Goal: Information Seeking & Learning: Learn about a topic

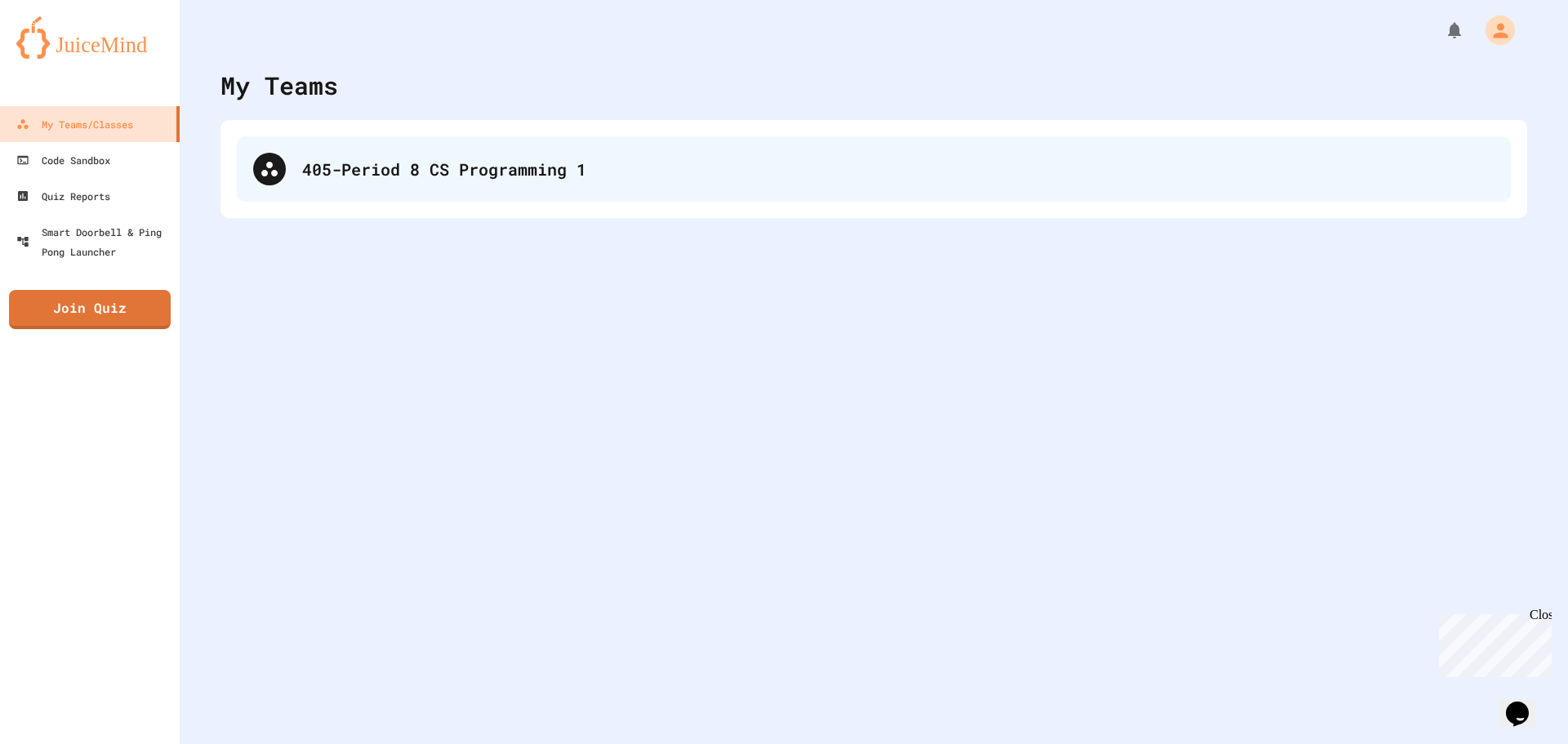
click at [348, 182] on div "405-Period 8 CS Programming 1" at bounding box center [874, 169] width 1274 height 65
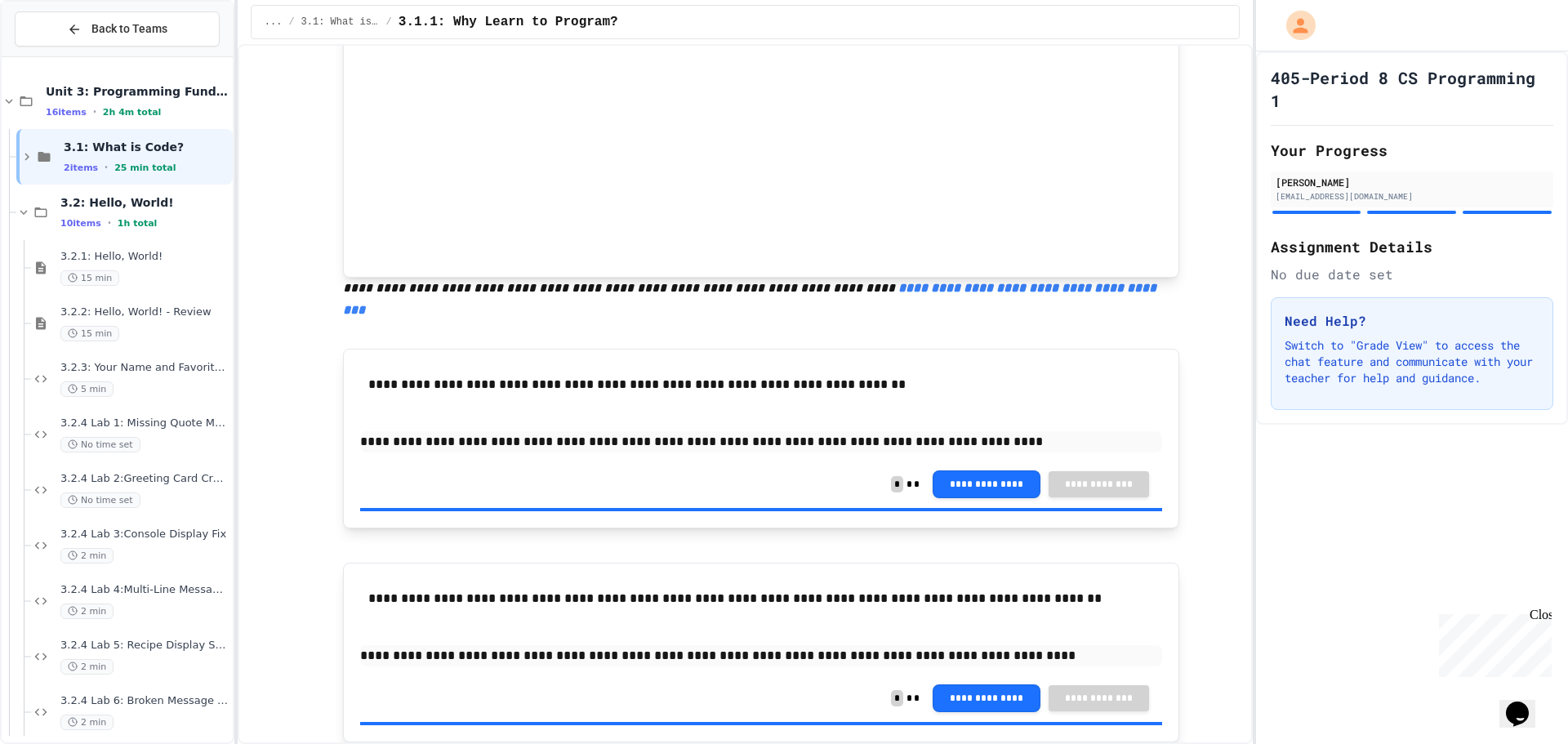
scroll to position [570, 0]
click at [156, 221] on div "10 items • 1h total" at bounding box center [145, 223] width 169 height 13
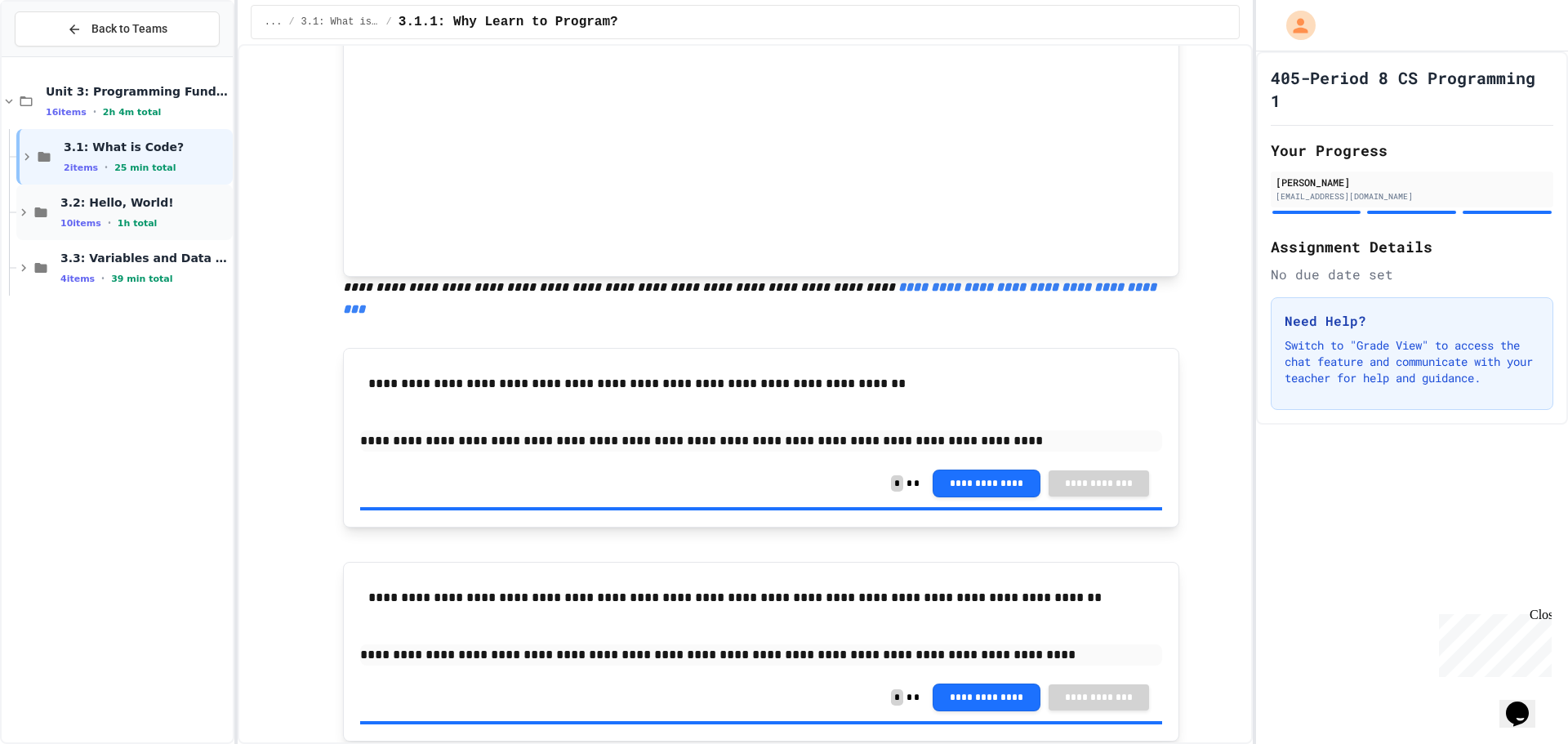
click at [26, 214] on icon at bounding box center [23, 212] width 14 height 14
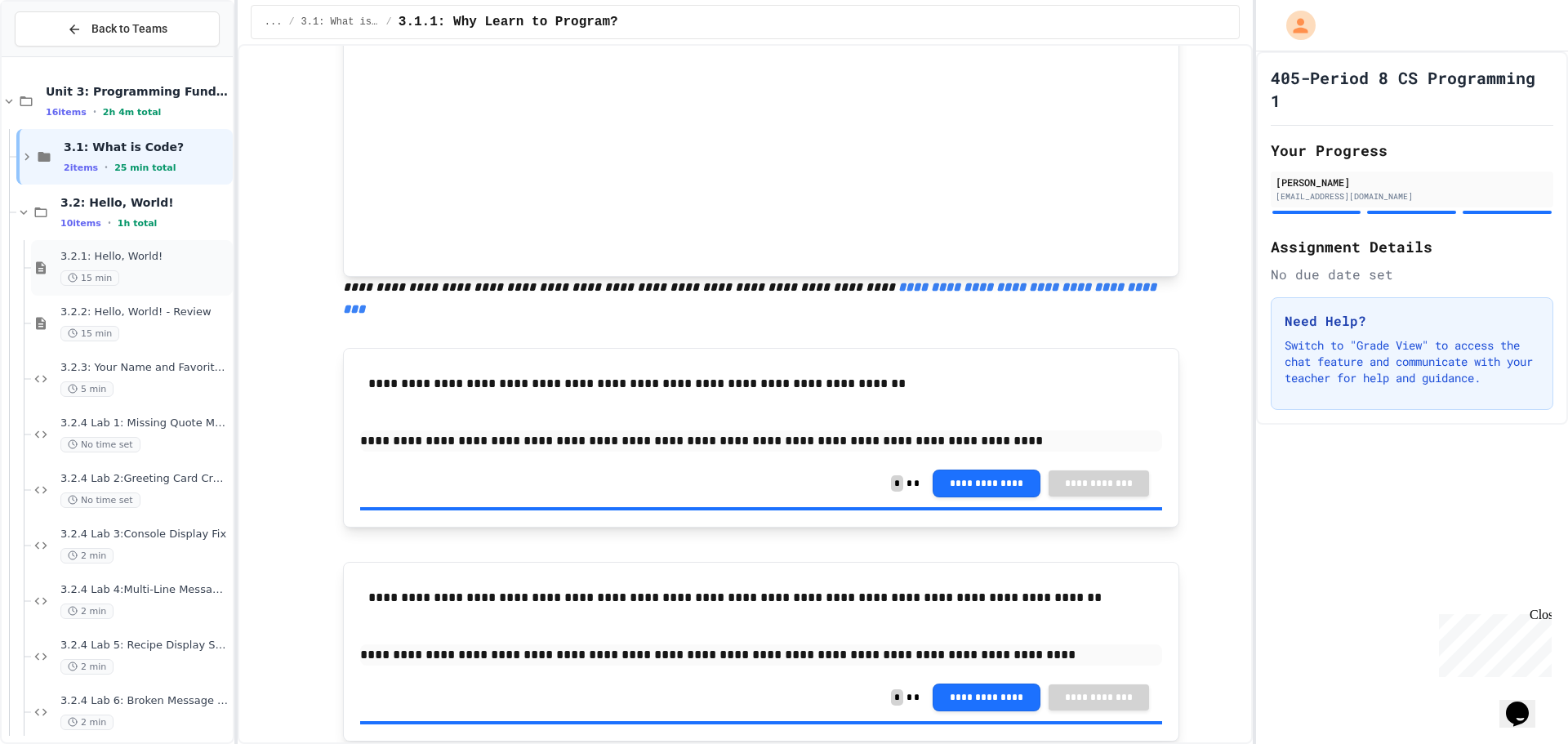
click at [165, 274] on div "15 min" at bounding box center [145, 278] width 169 height 15
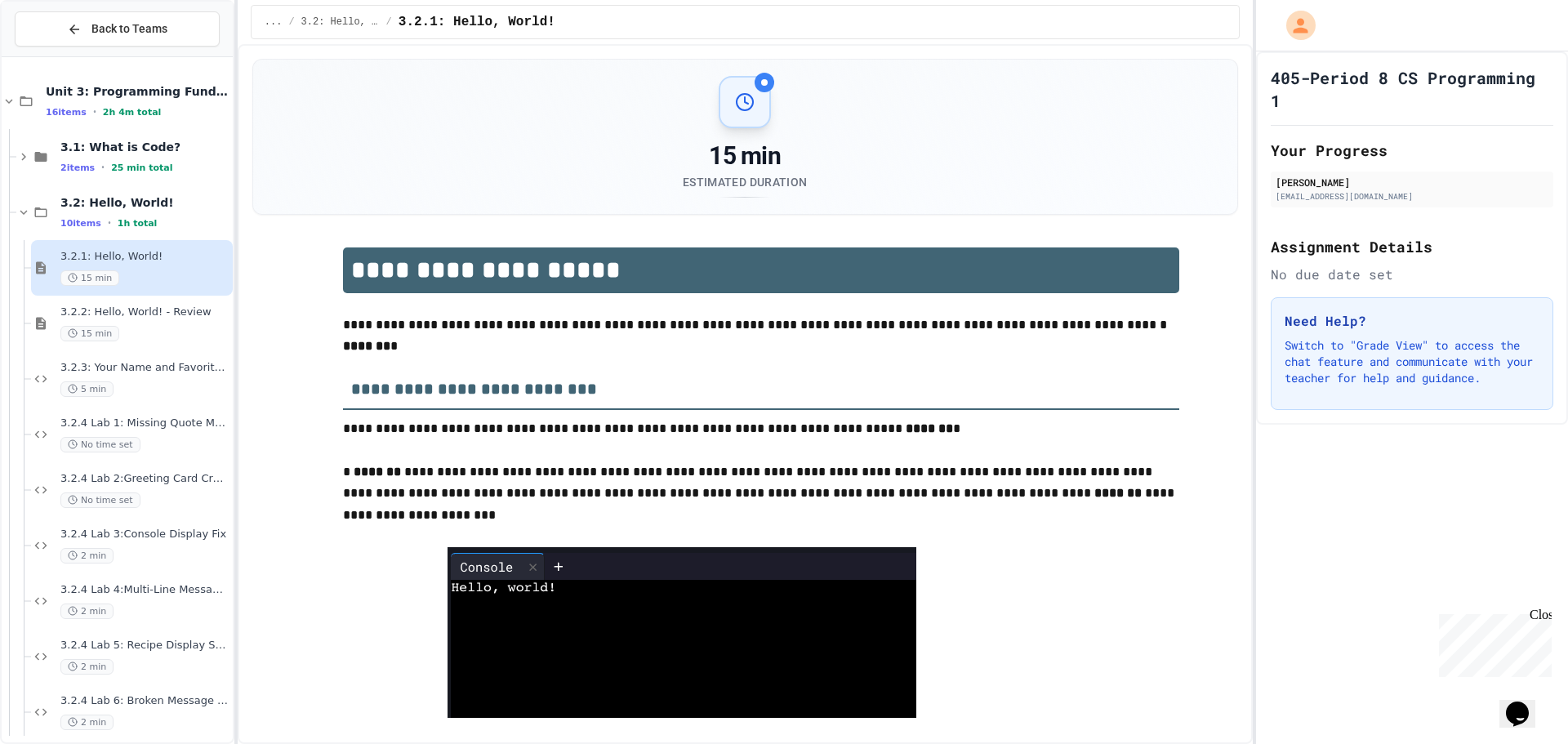
click at [164, 317] on span "3.2.2: Hello, World! - Review" at bounding box center [145, 312] width 169 height 14
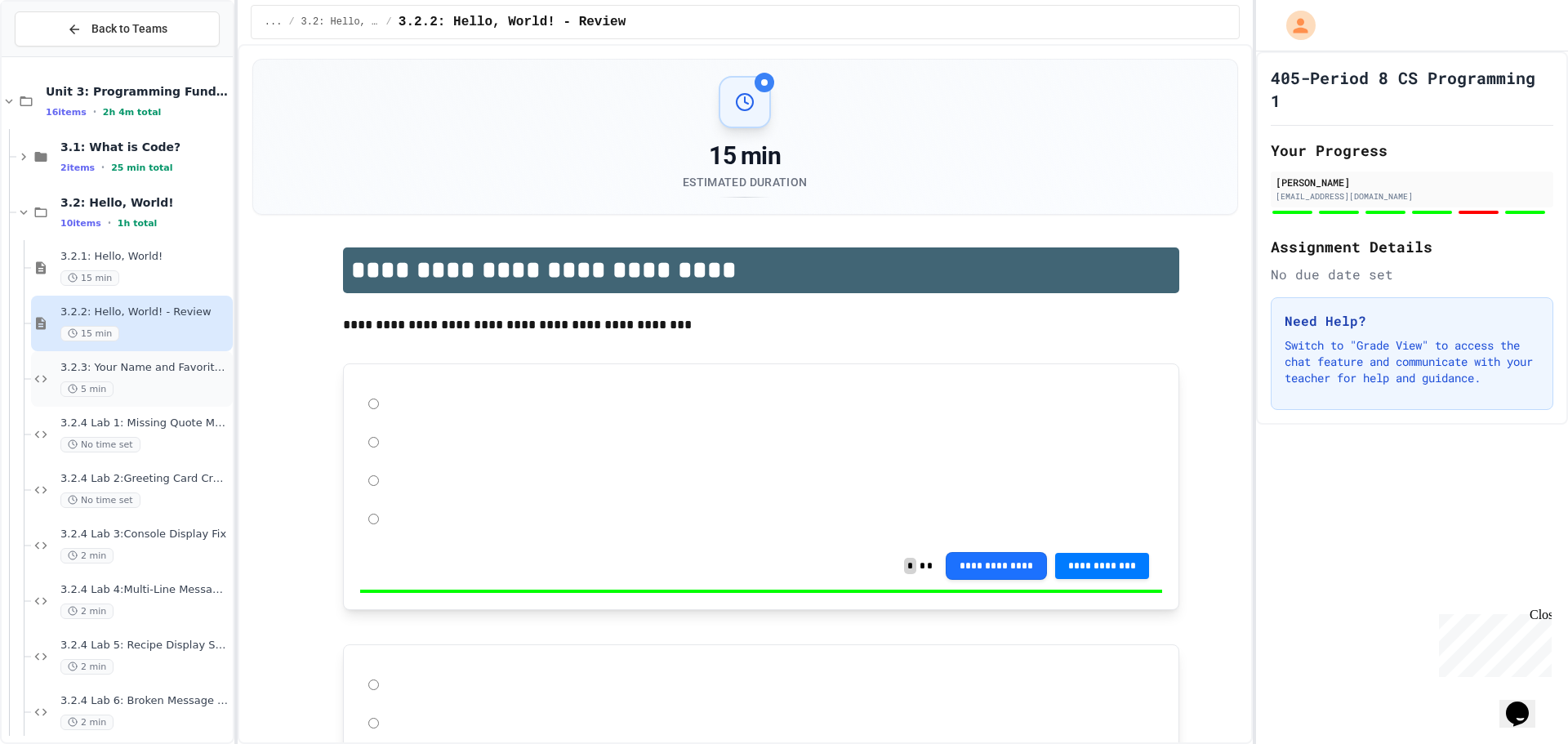
click at [171, 381] on div "5 min" at bounding box center [145, 389] width 169 height 15
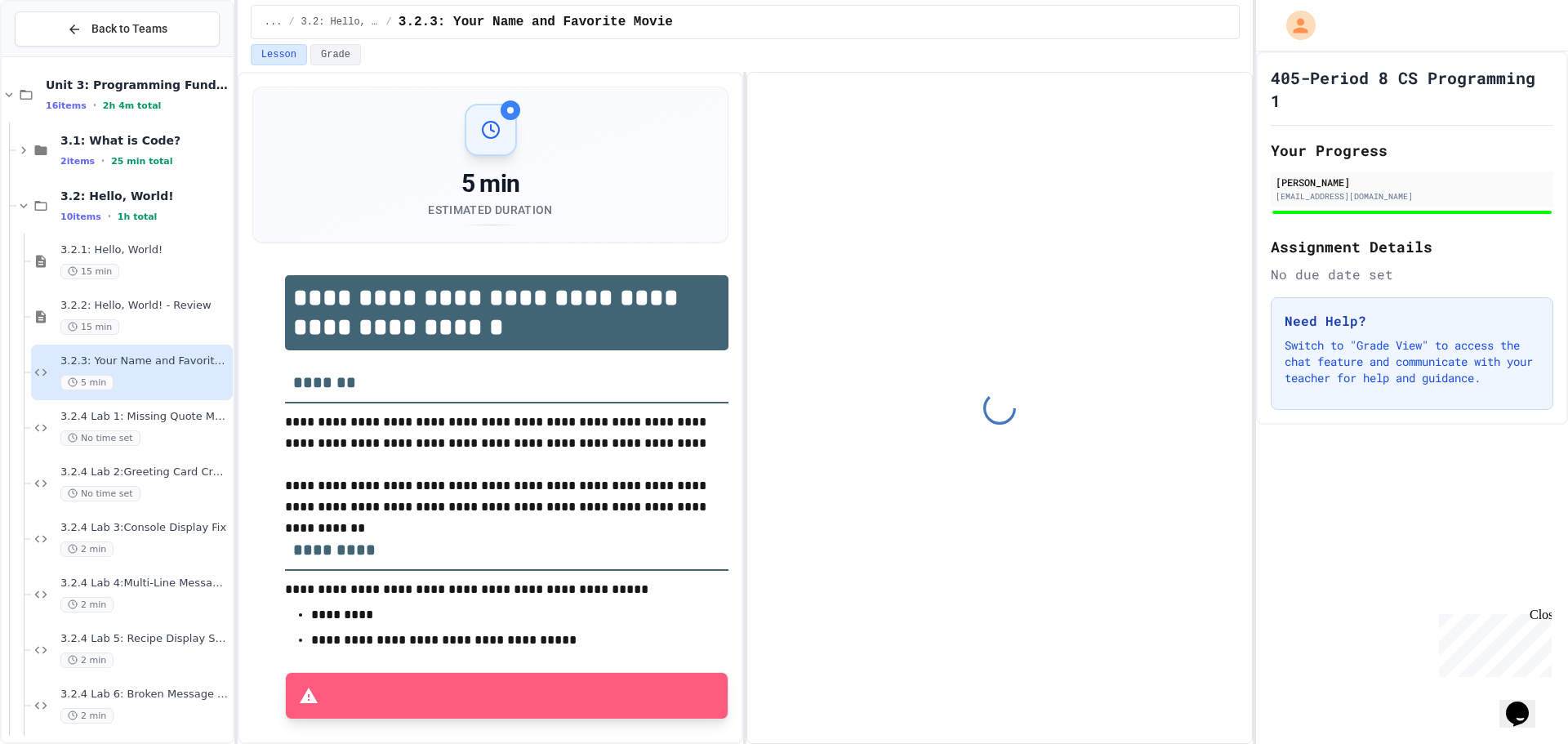
scroll to position [40, 0]
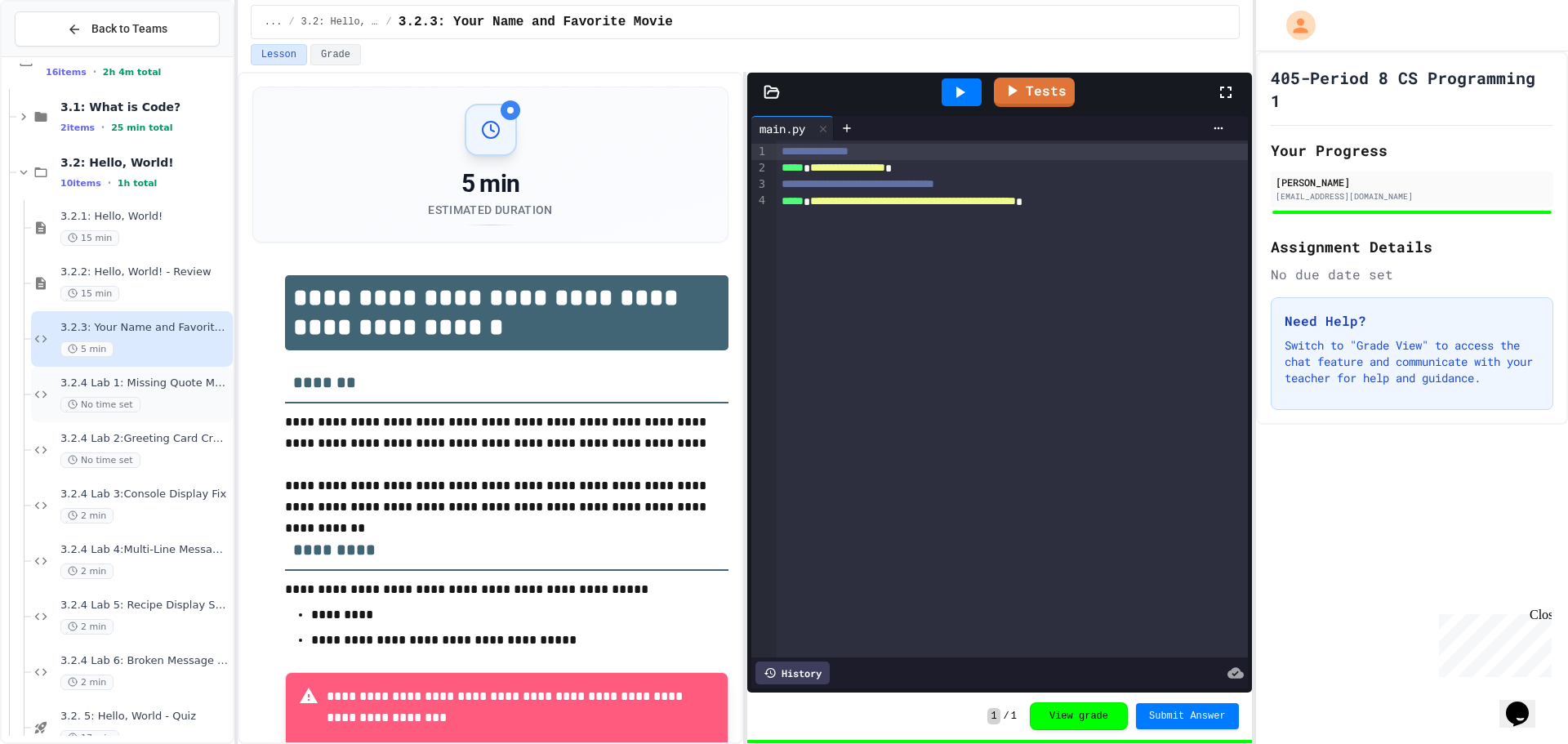
click at [166, 381] on span "3.2.4 Lab 1: Missing Quote Marks" at bounding box center [145, 383] width 169 height 14
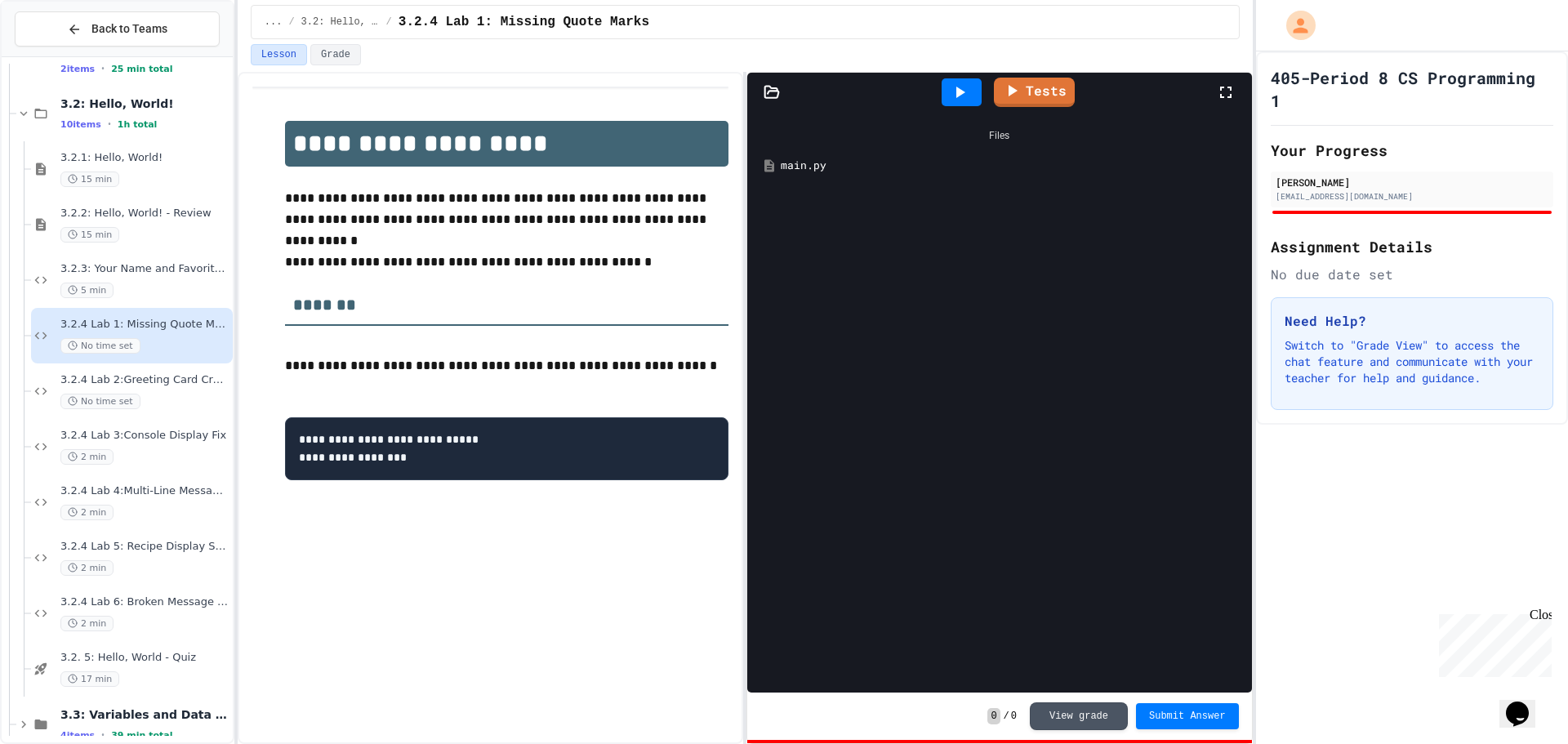
scroll to position [105, 0]
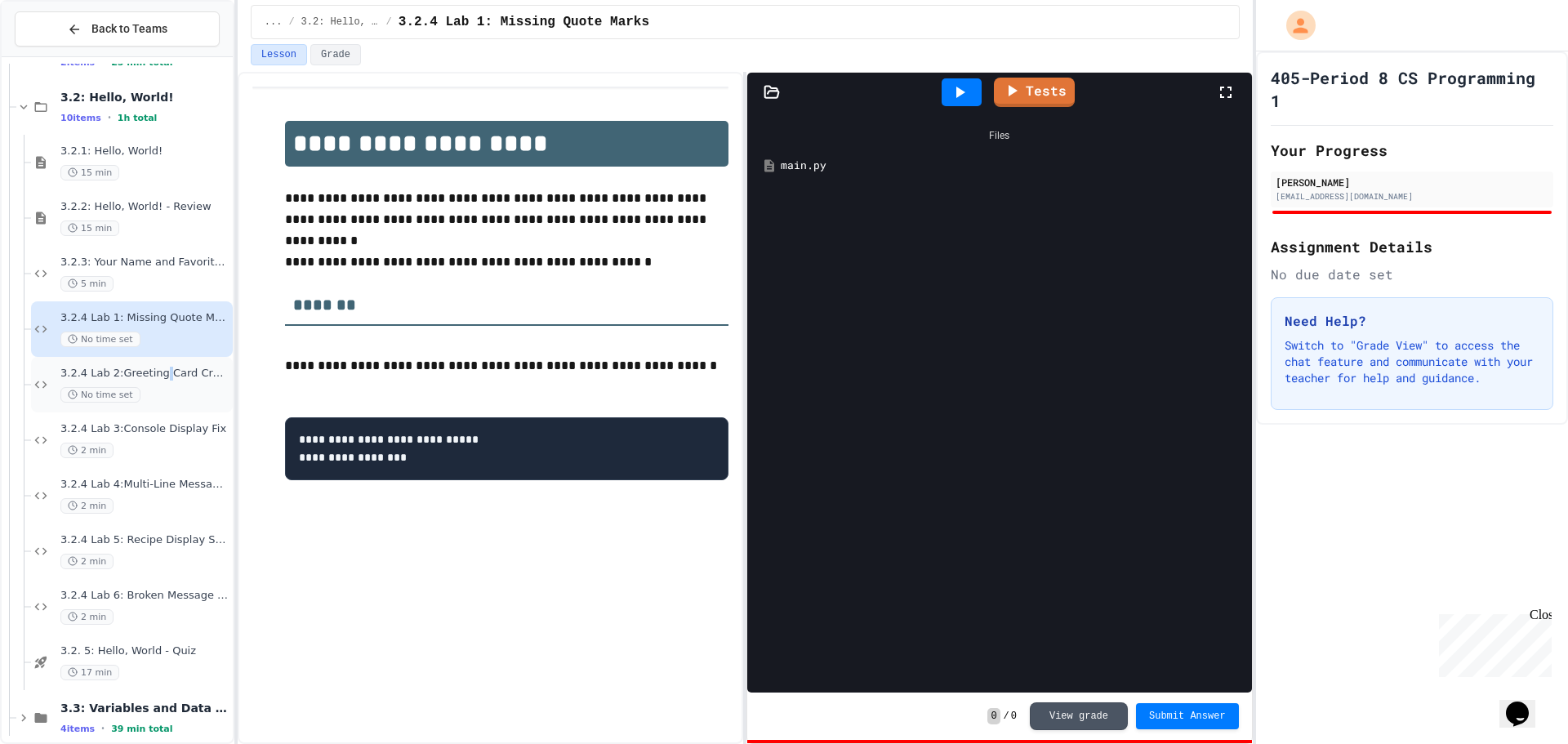
click at [157, 380] on span "3.2.4 Lab 2:Greeting Card Creator" at bounding box center [145, 374] width 169 height 14
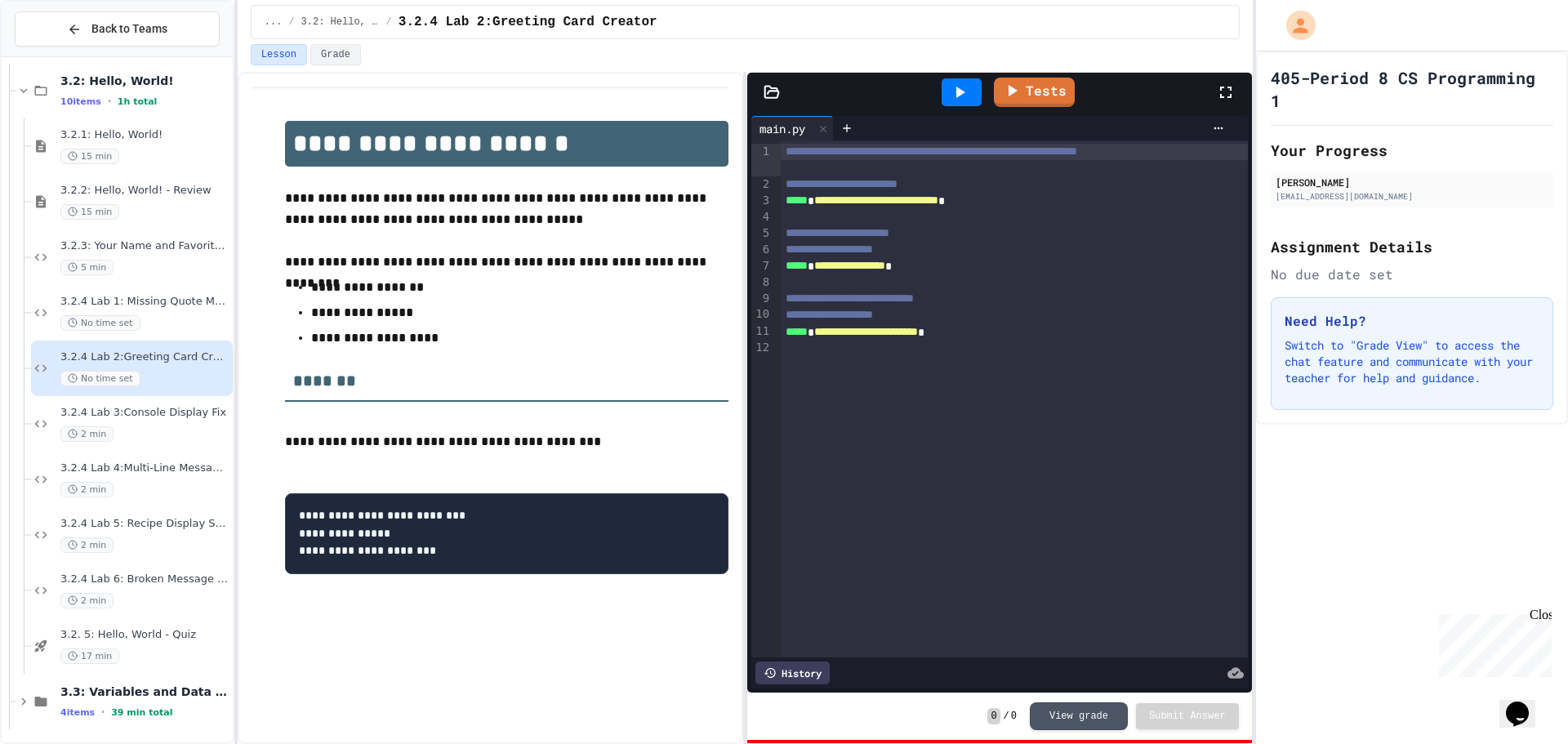
scroll to position [125, 0]
click at [156, 414] on span "3.2.4 Lab 3:Console Display Fix" at bounding box center [145, 409] width 169 height 14
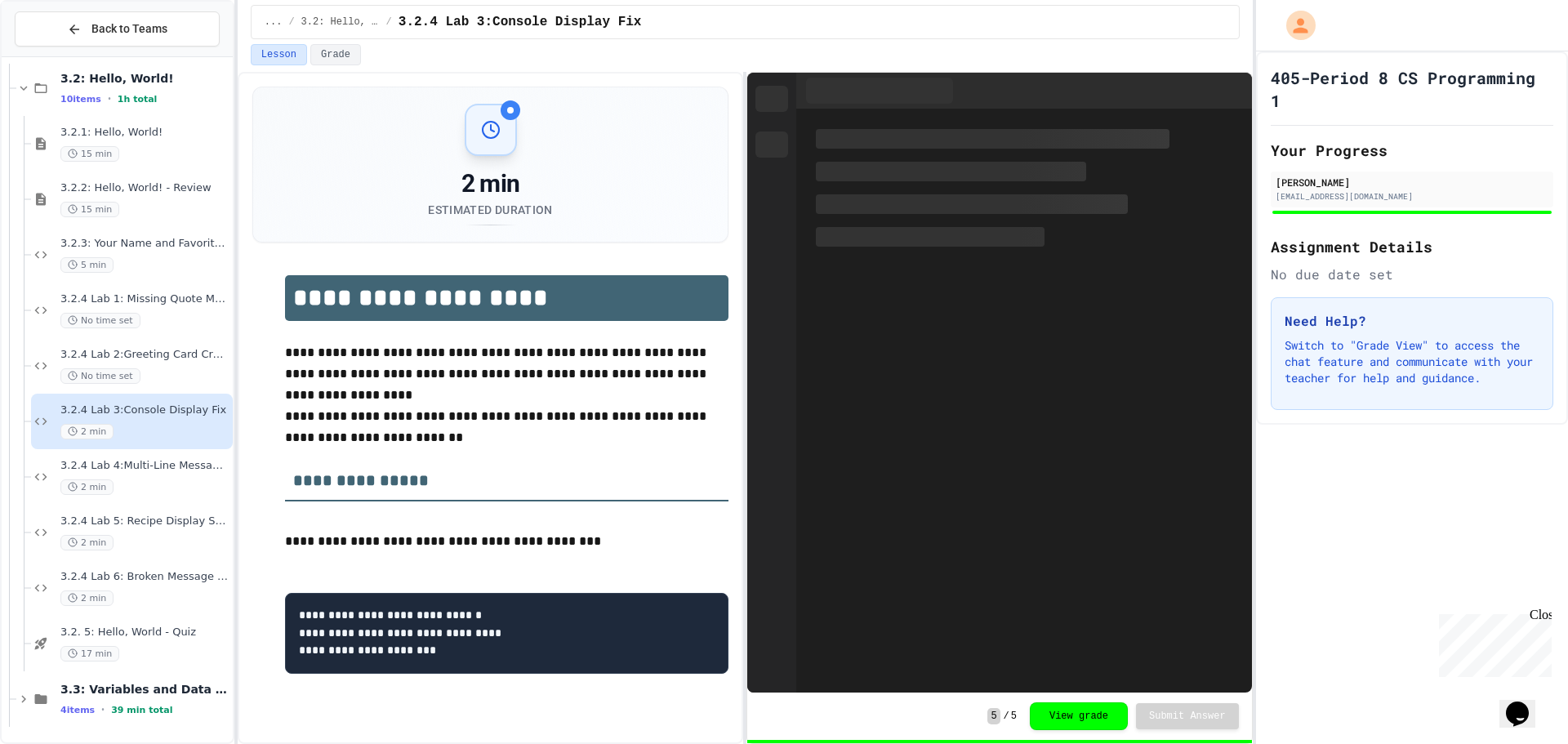
scroll to position [125, 0]
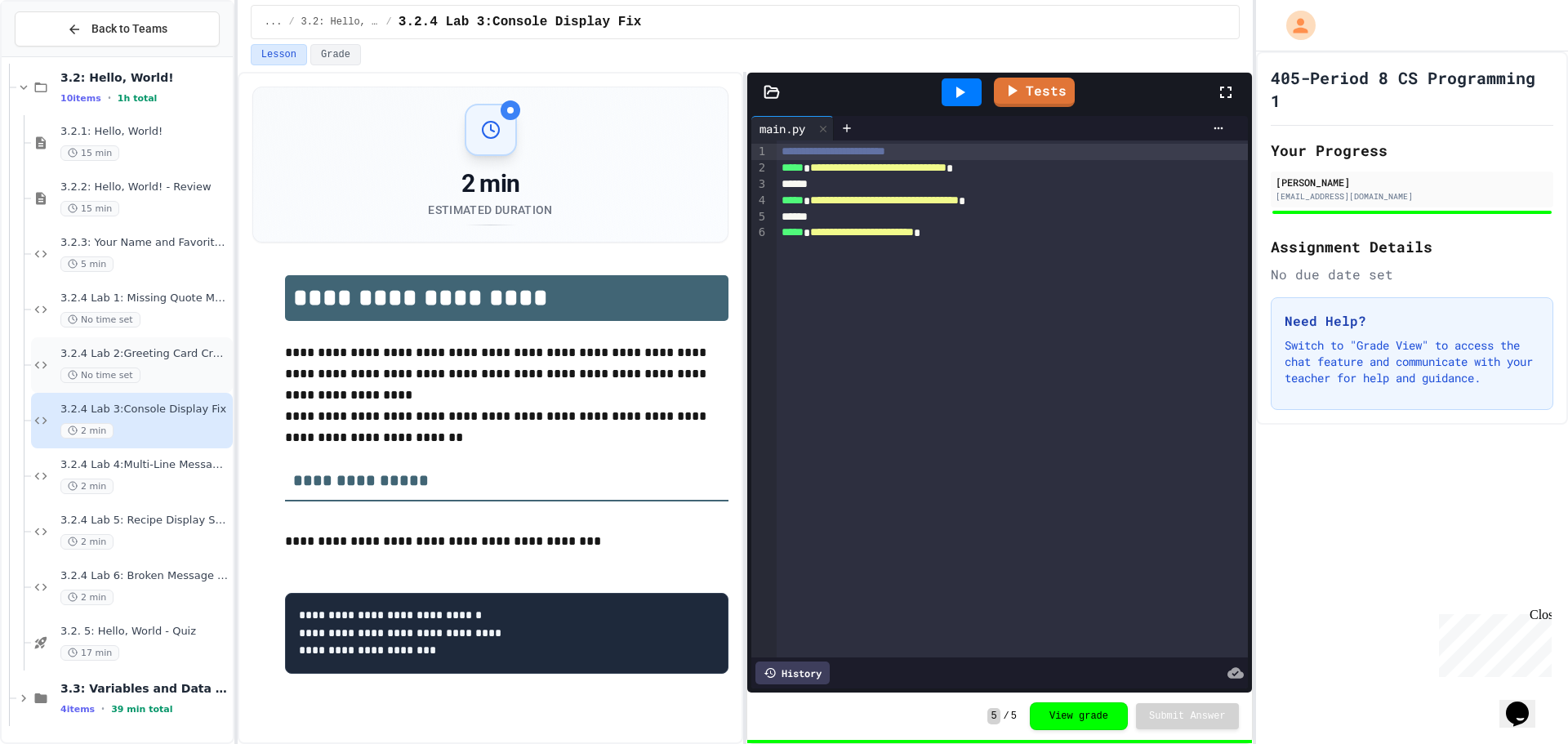
click at [166, 367] on div "No time set" at bounding box center [145, 375] width 169 height 15
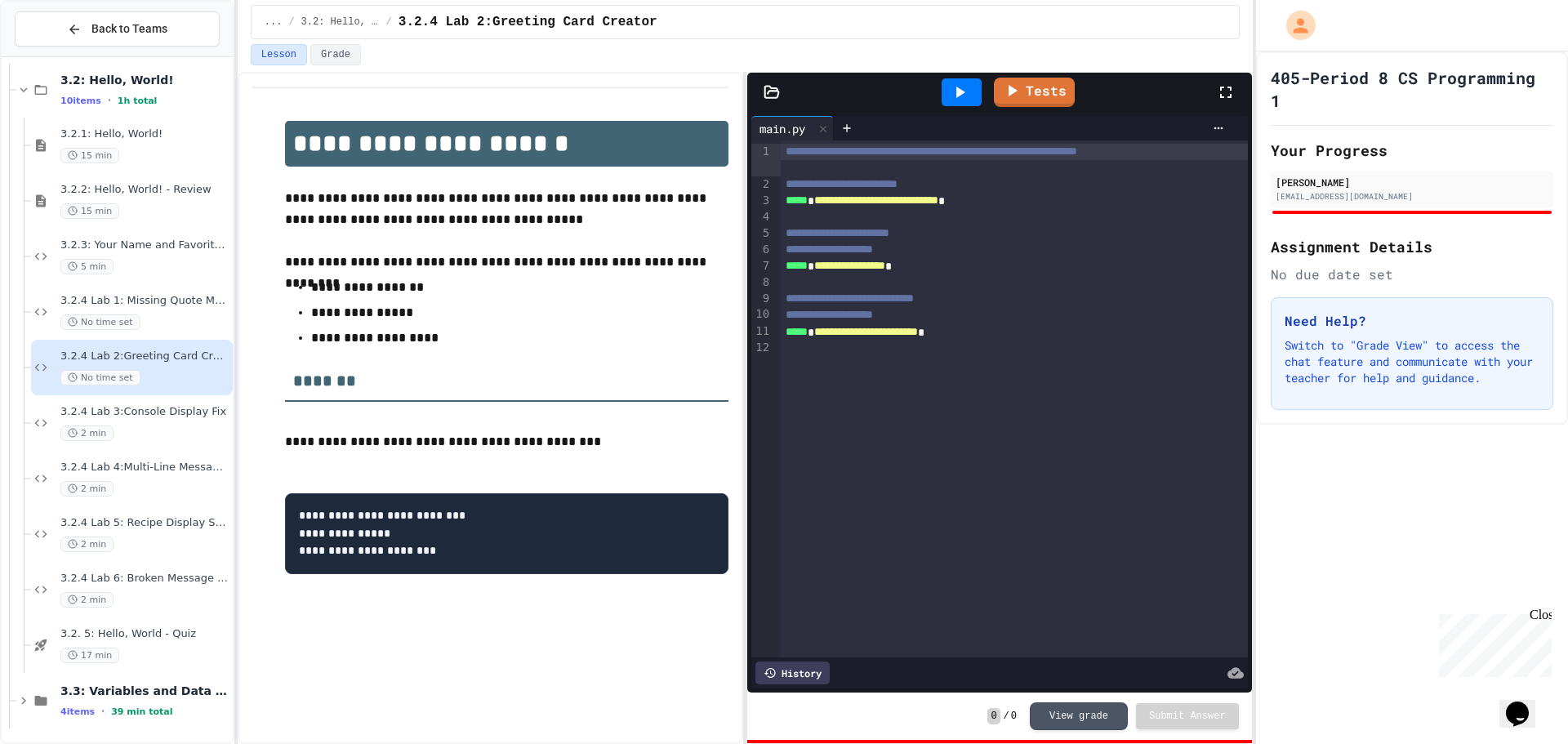
scroll to position [125, 0]
click at [123, 427] on div "2 min" at bounding box center [145, 431] width 169 height 15
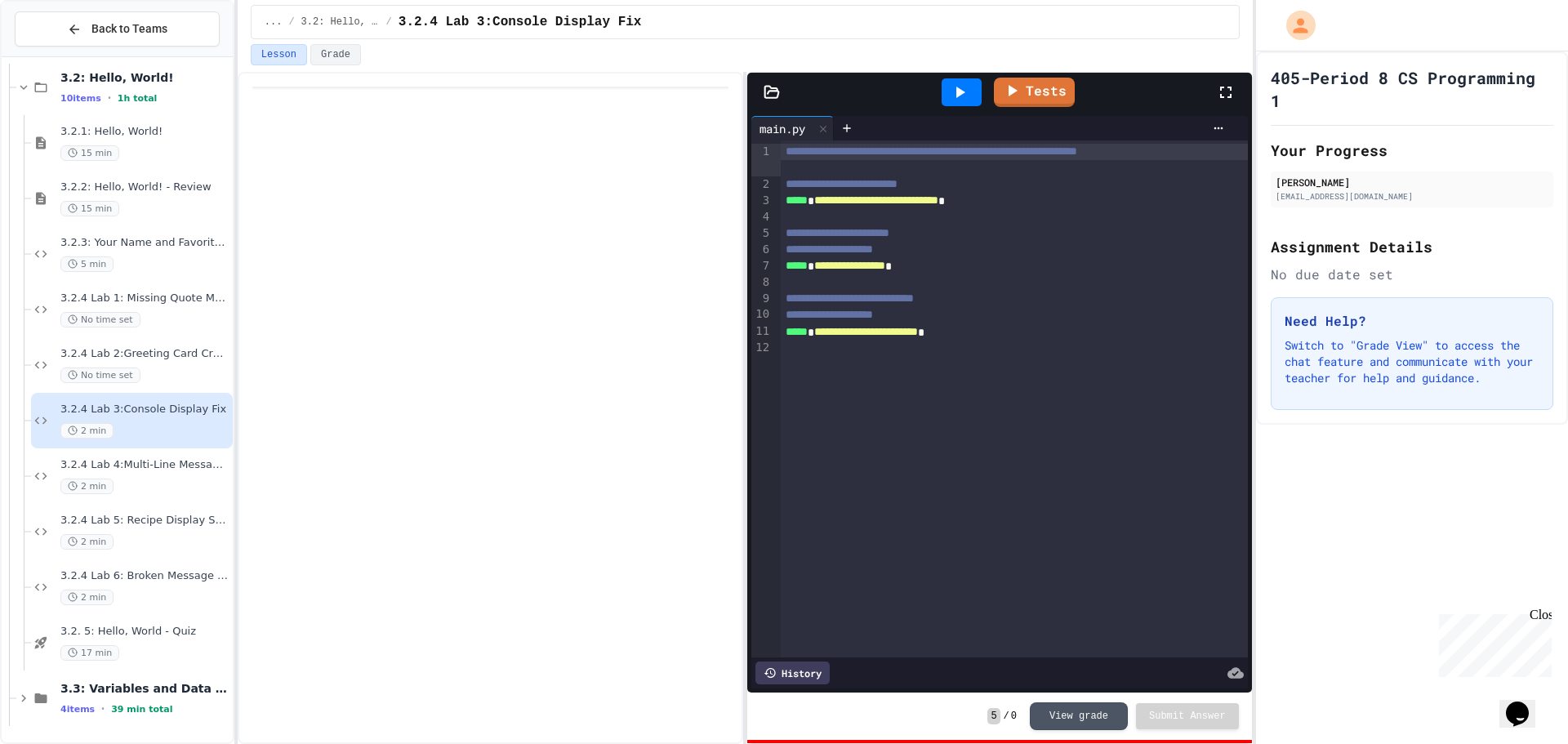
scroll to position [105, 0]
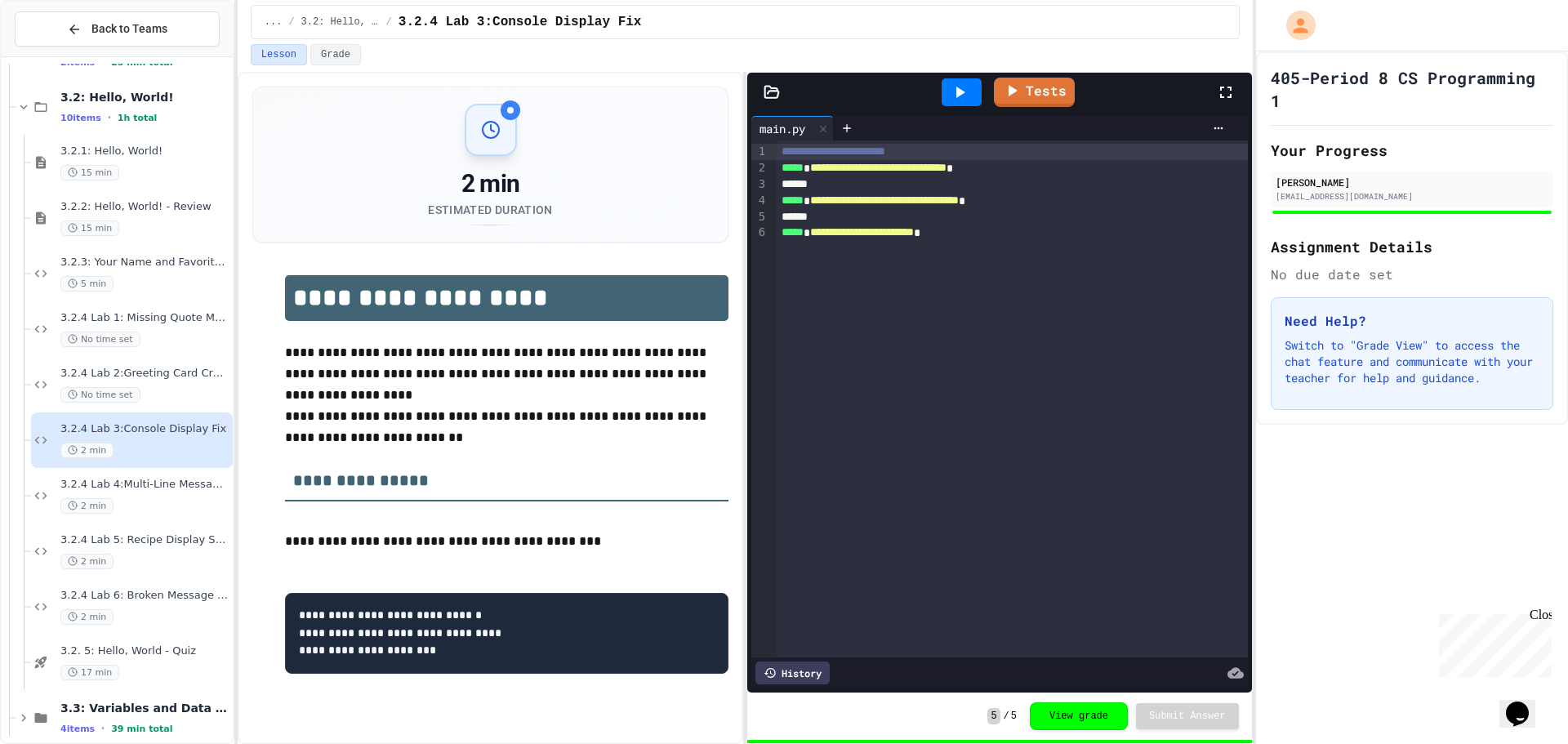
click at [188, 497] on div "3.2.4 Lab 4:Multi-Line Message Board 2 min" at bounding box center [145, 496] width 169 height 36
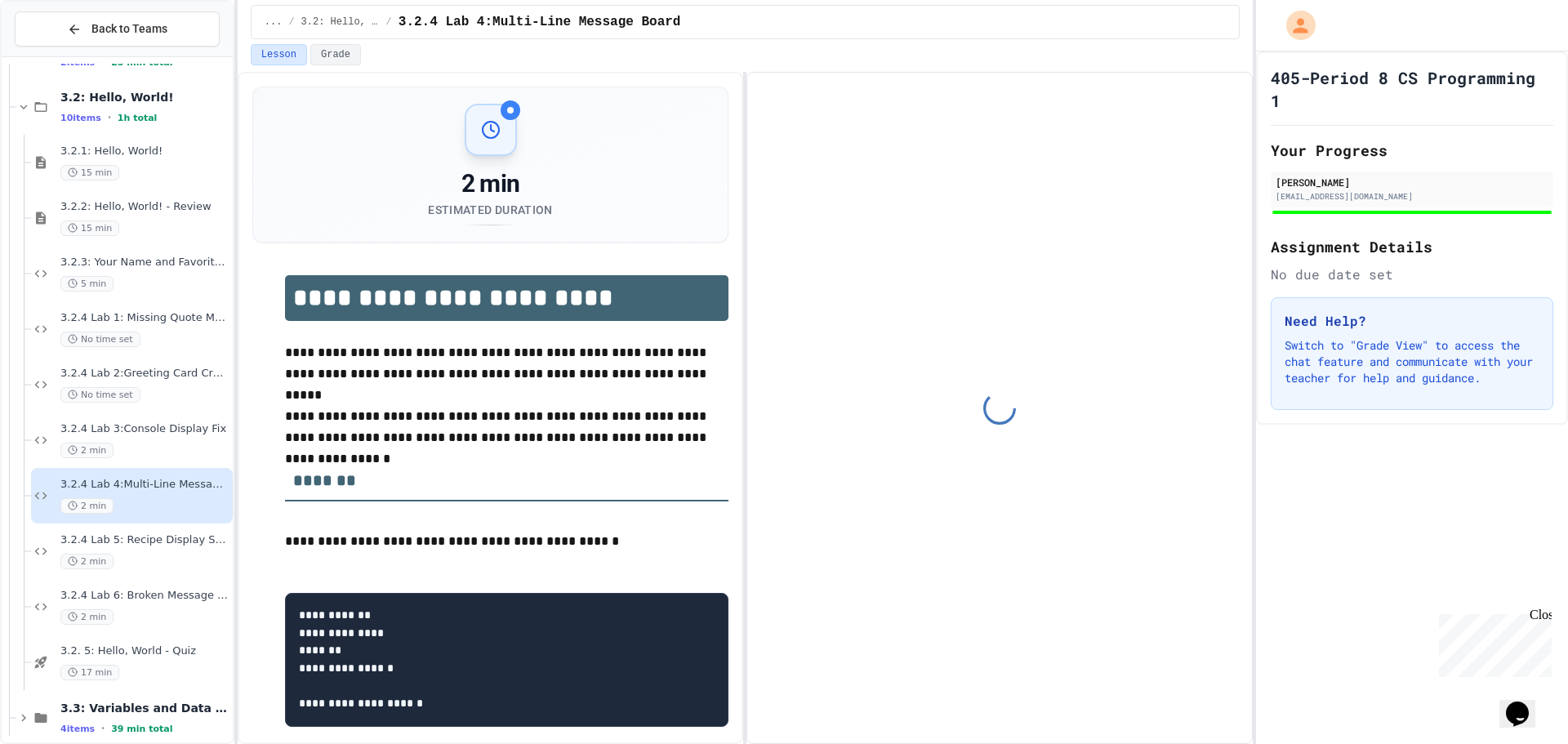
scroll to position [125, 0]
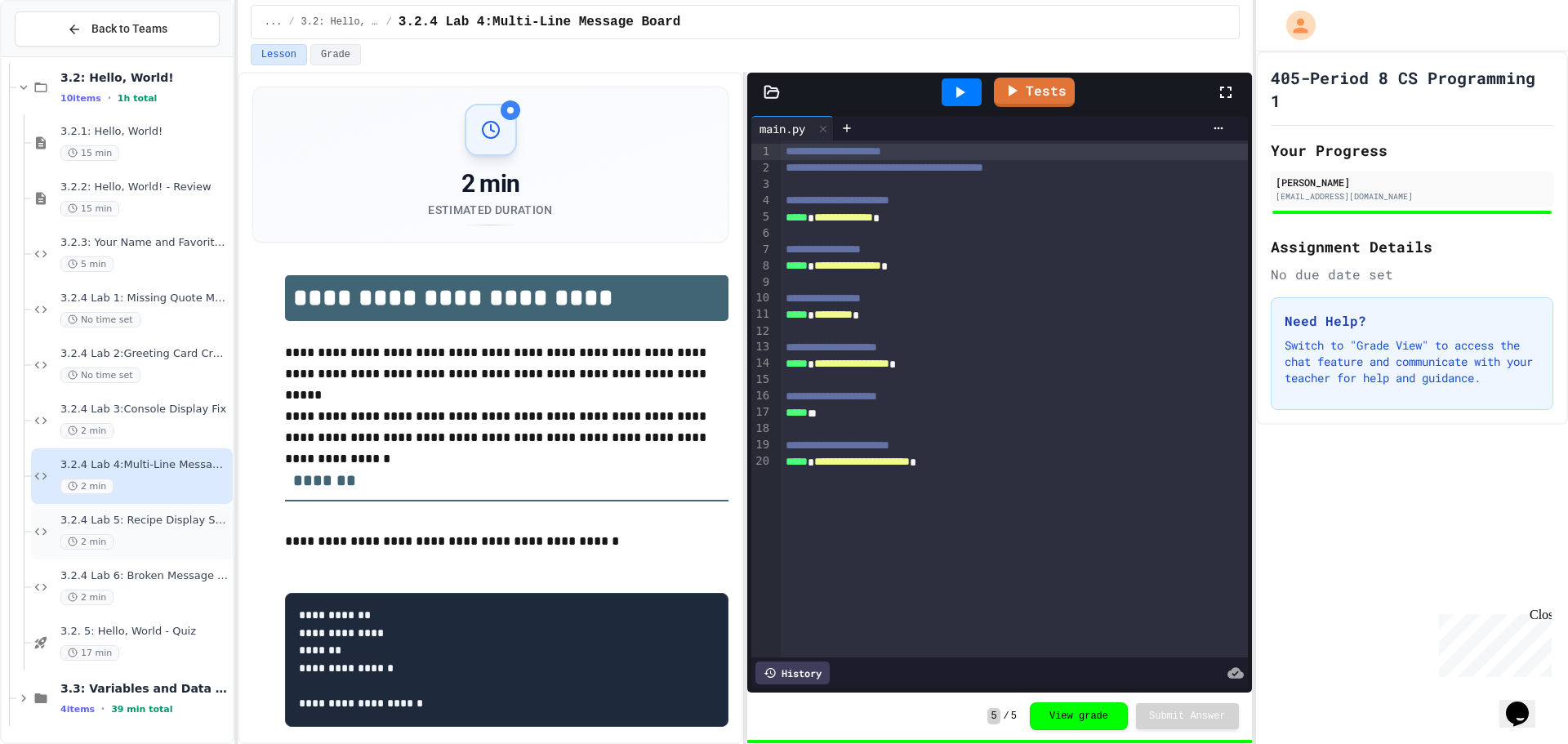
click at [179, 530] on div "3.2.4 Lab 5: Recipe Display System 2 min" at bounding box center [145, 532] width 169 height 36
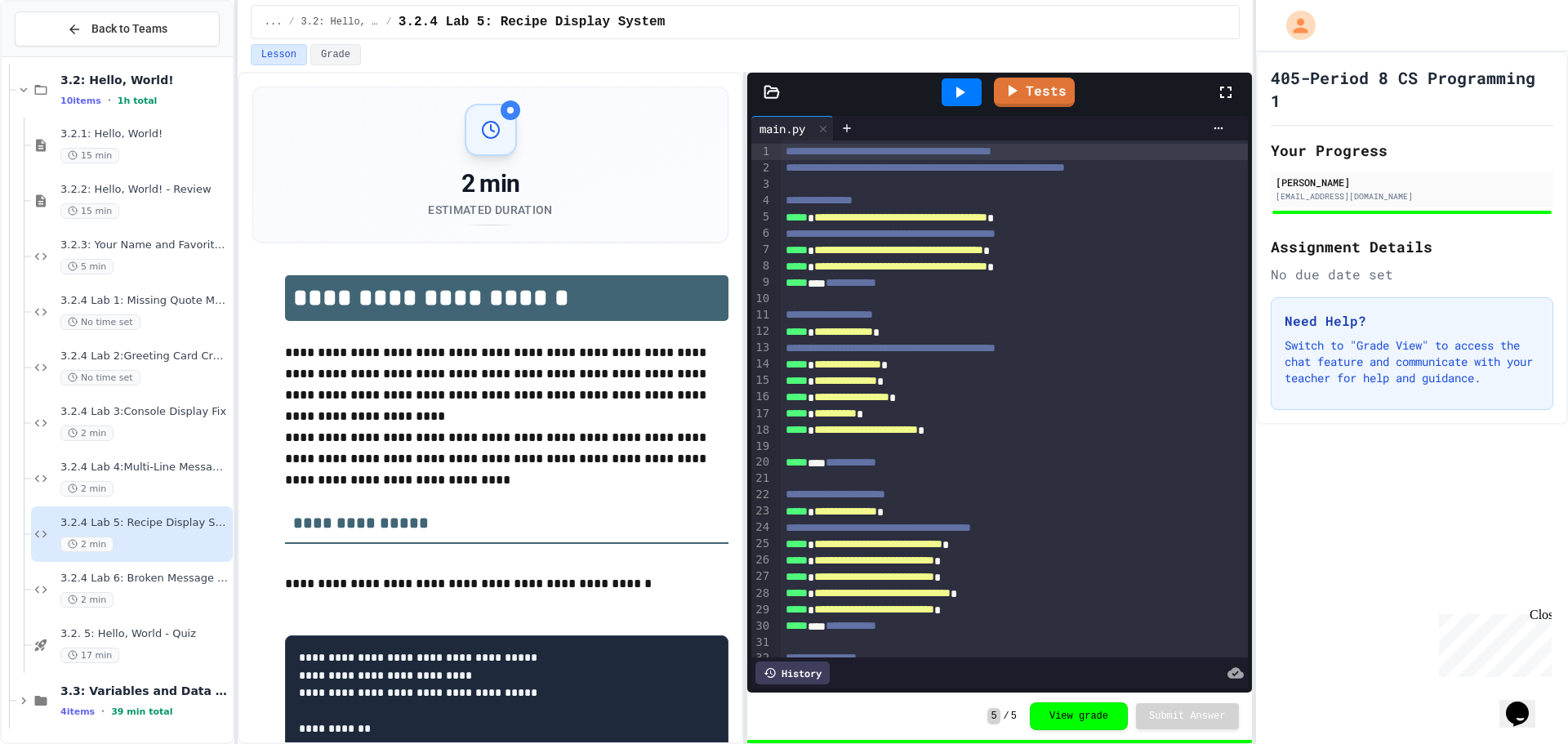
scroll to position [125, 0]
click at [175, 573] on span "3.2.4 Lab 6: Broken Message System" at bounding box center [145, 576] width 169 height 14
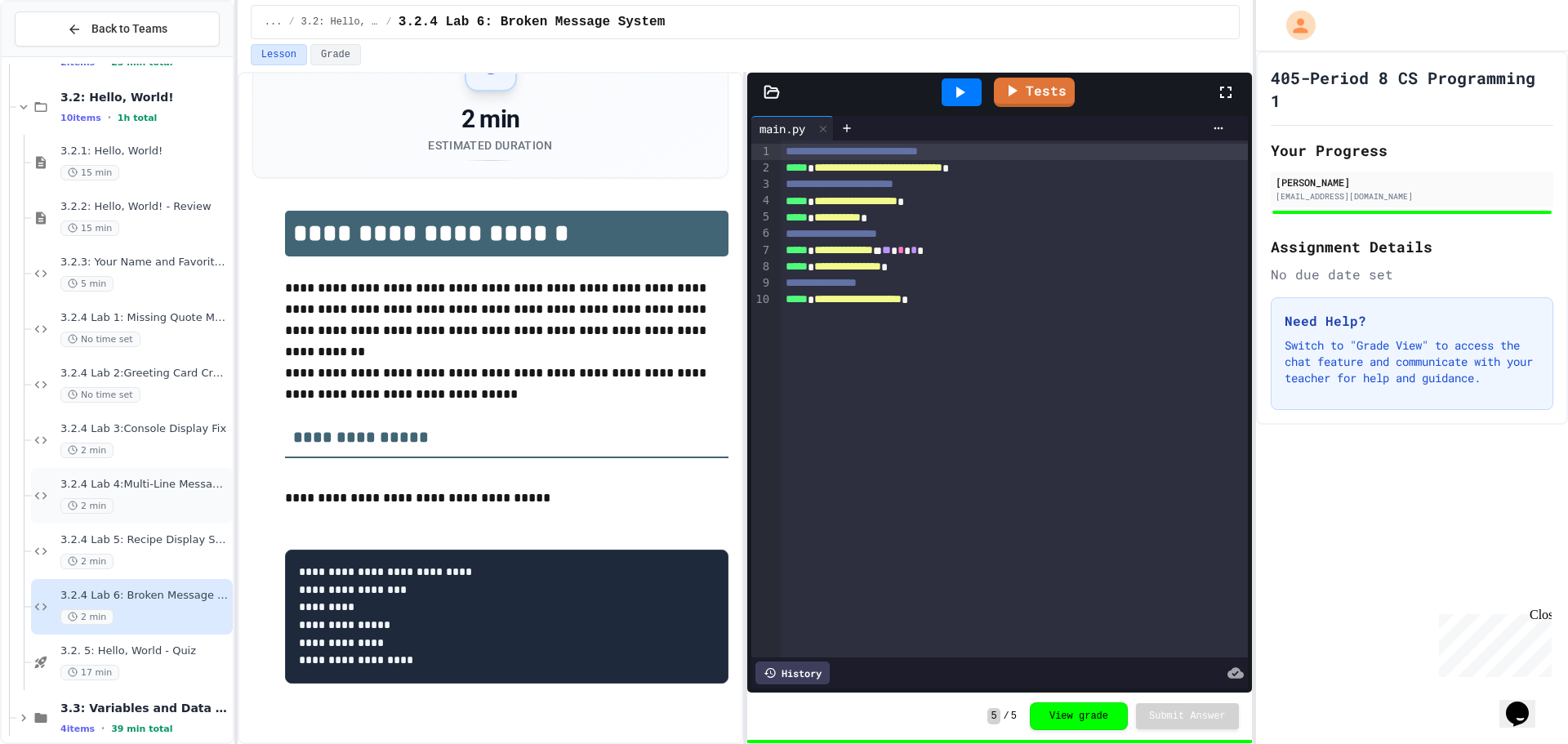
scroll to position [125, 0]
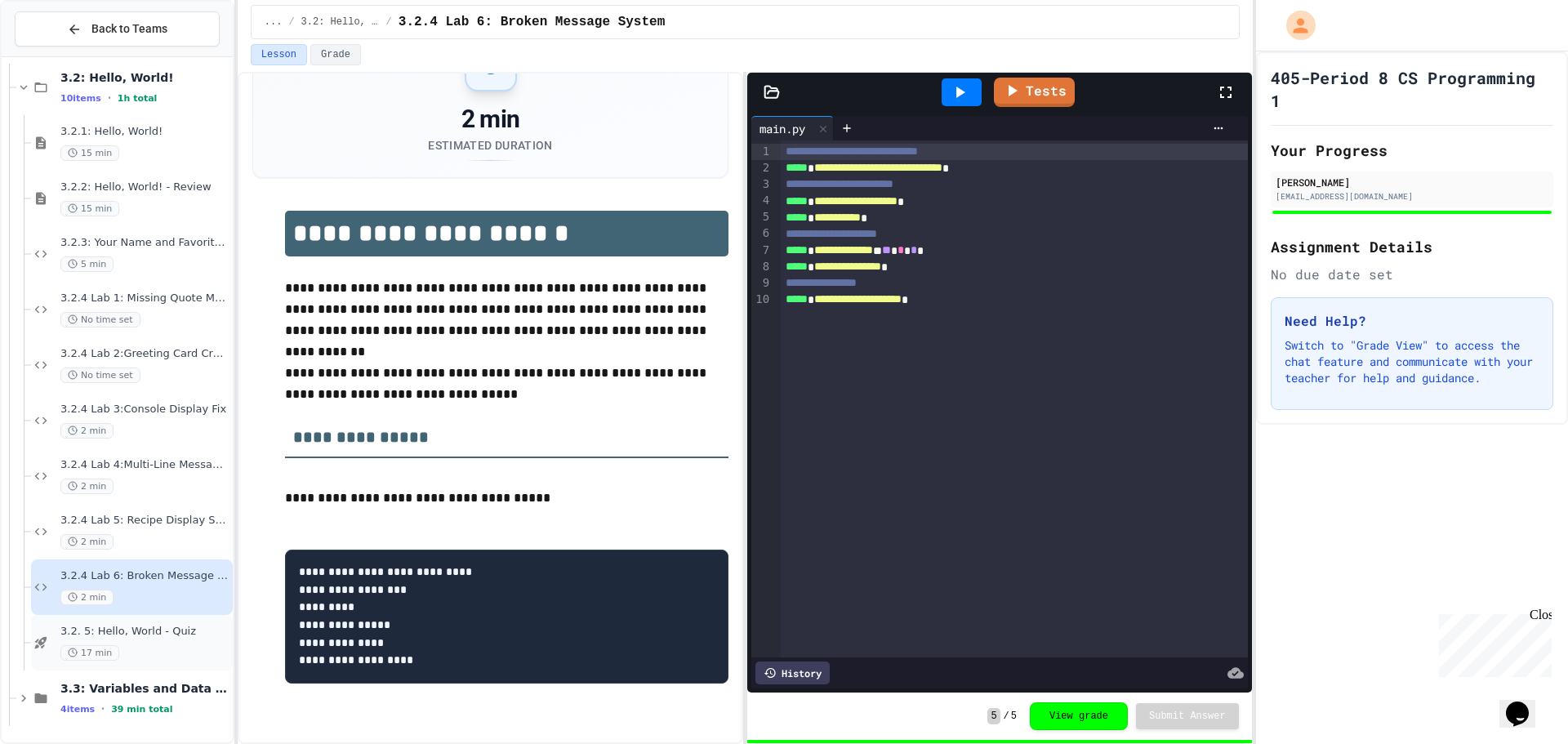
click at [130, 626] on span "3.2. 5: Hello, World - Quiz" at bounding box center [145, 632] width 169 height 14
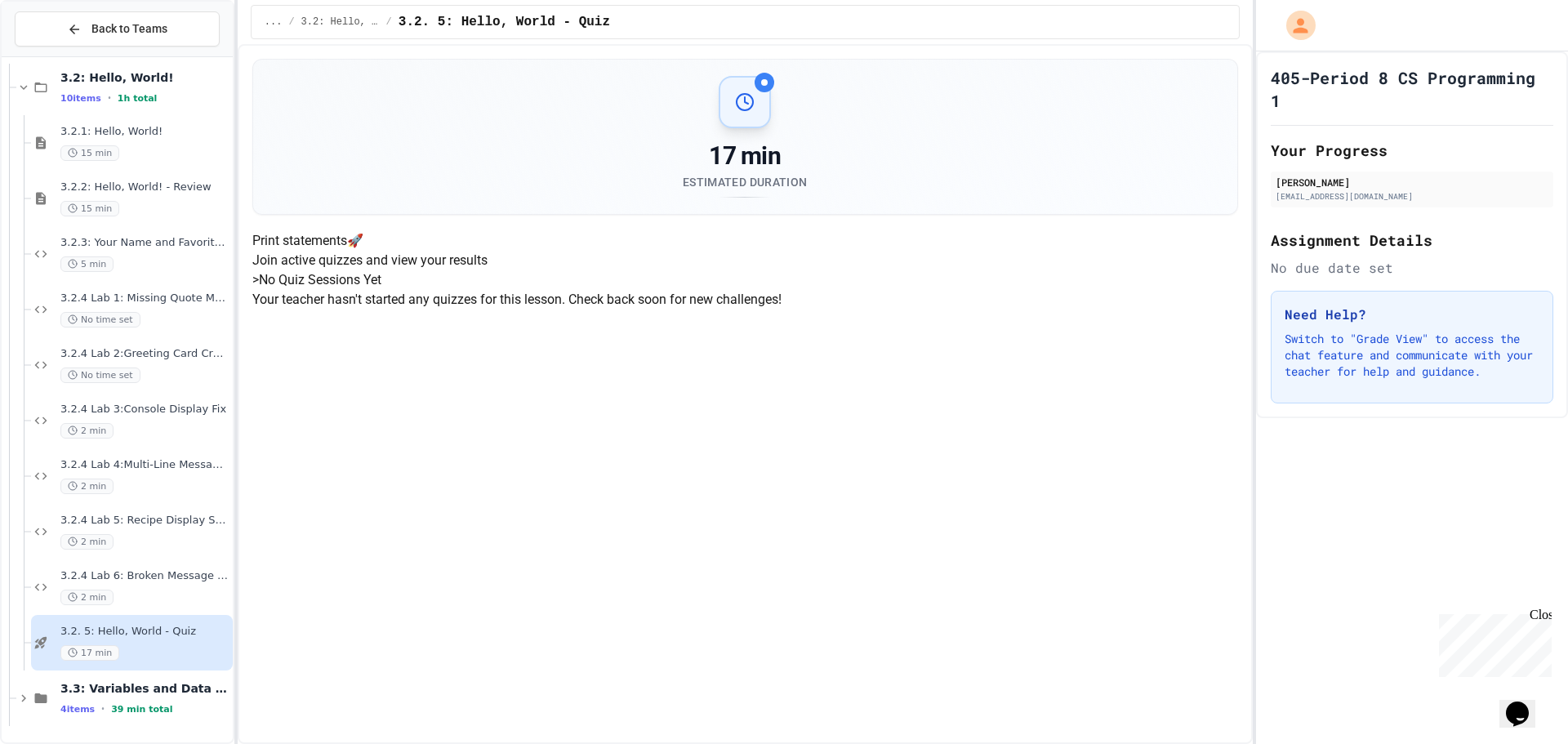
scroll to position [246, 0]
